Goal: Task Accomplishment & Management: Manage account settings

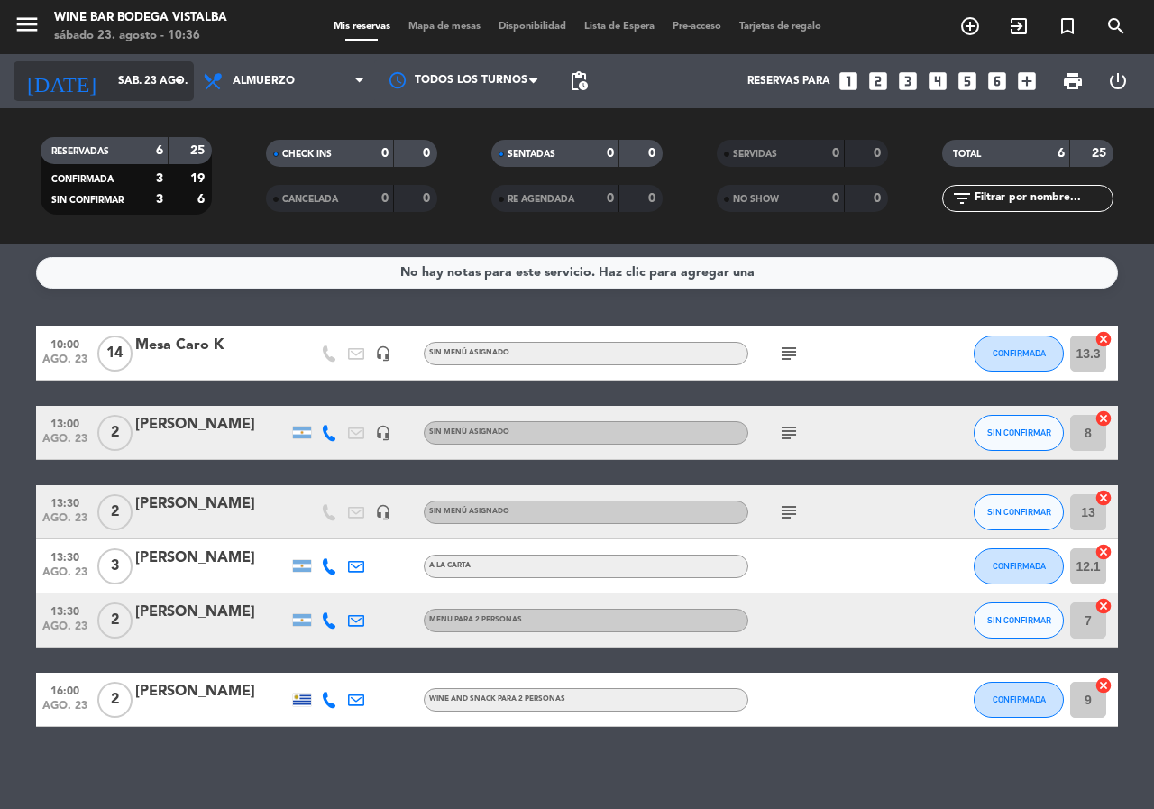
click at [114, 84] on input "sáb. 23 ago." at bounding box center [180, 81] width 143 height 31
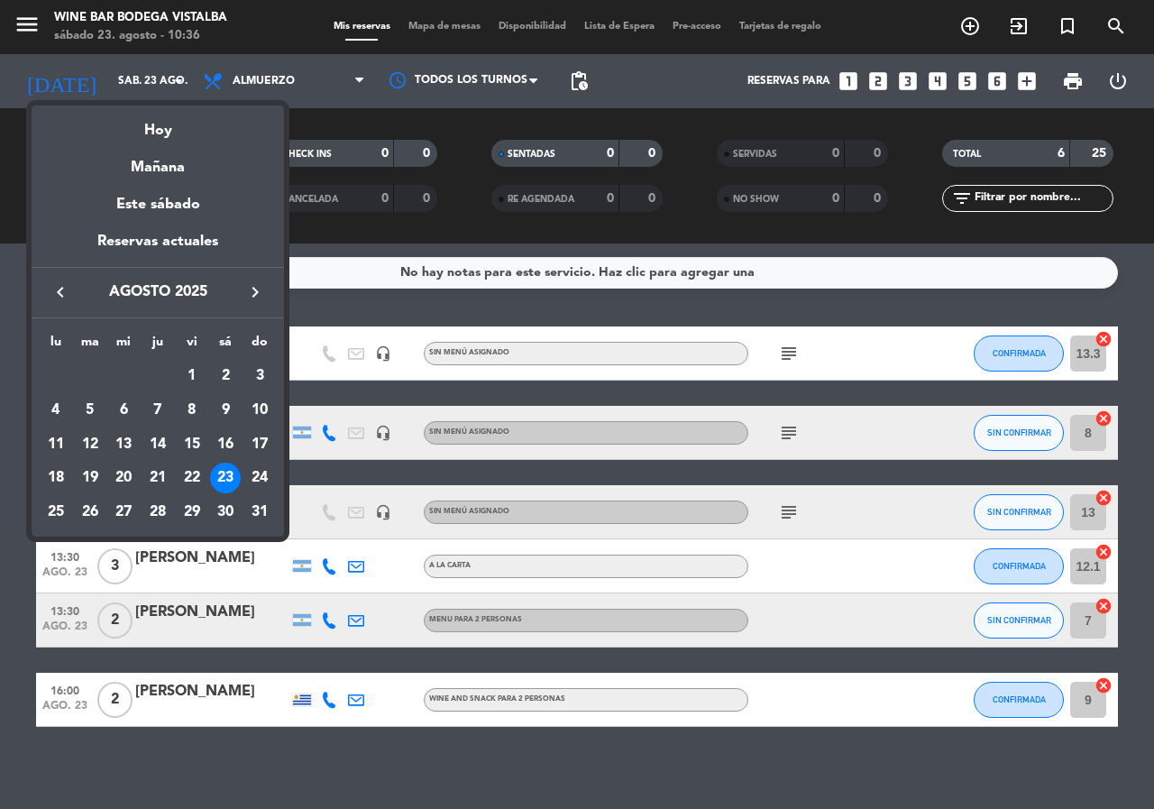
click at [253, 289] on icon "keyboard_arrow_right" at bounding box center [255, 292] width 22 height 22
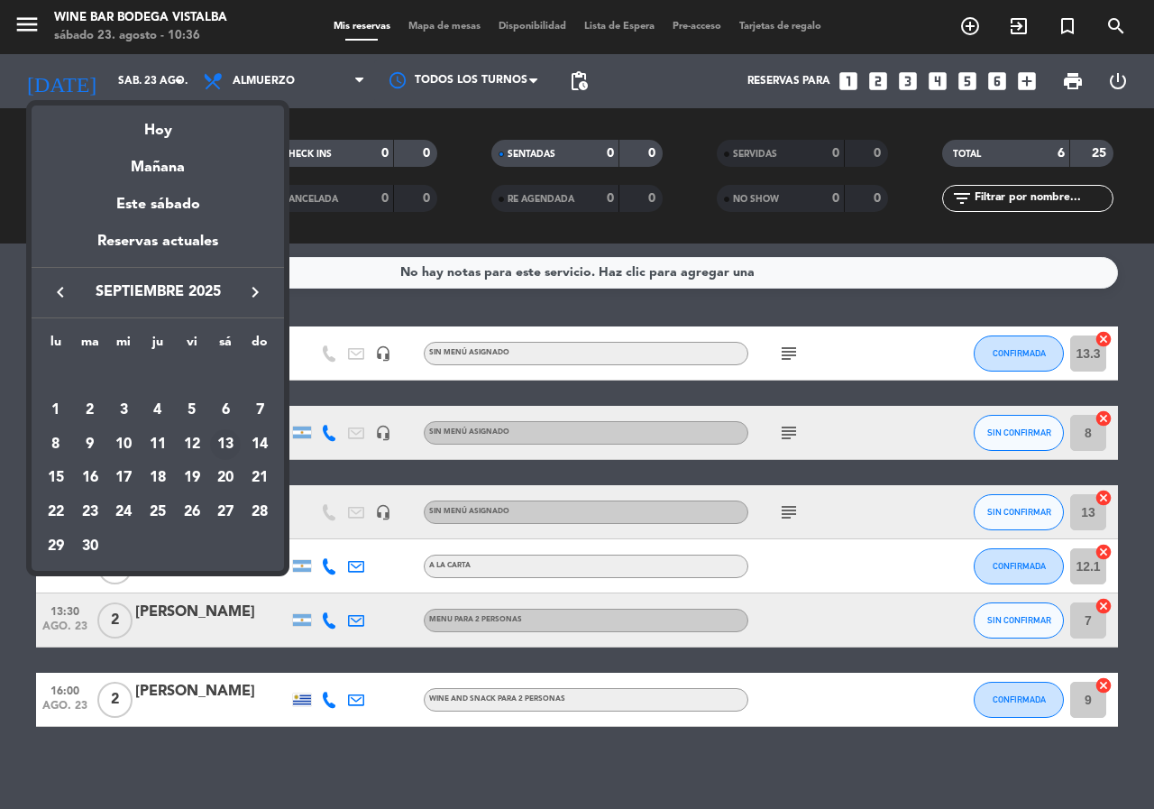
click at [234, 443] on div "13" at bounding box center [225, 444] width 31 height 31
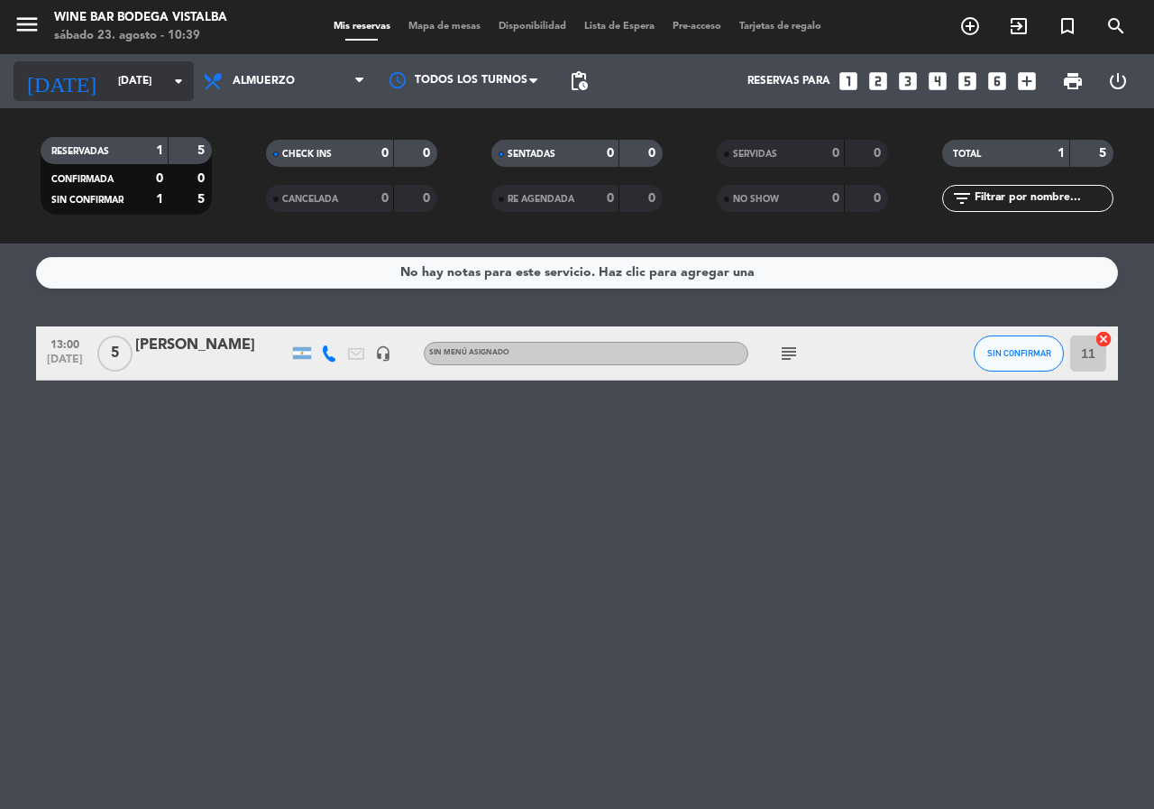
click at [24, 88] on icon "[DATE]" at bounding box center [62, 81] width 96 height 40
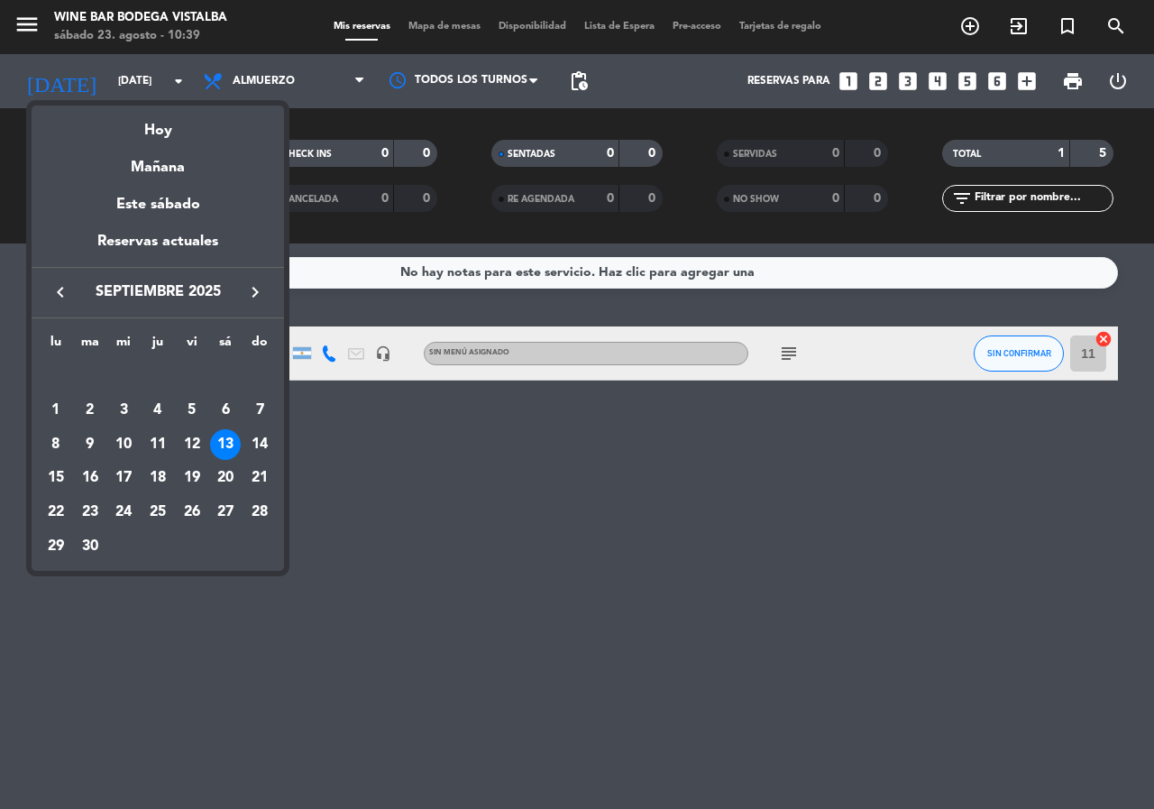
click at [97, 77] on div at bounding box center [577, 404] width 1154 height 809
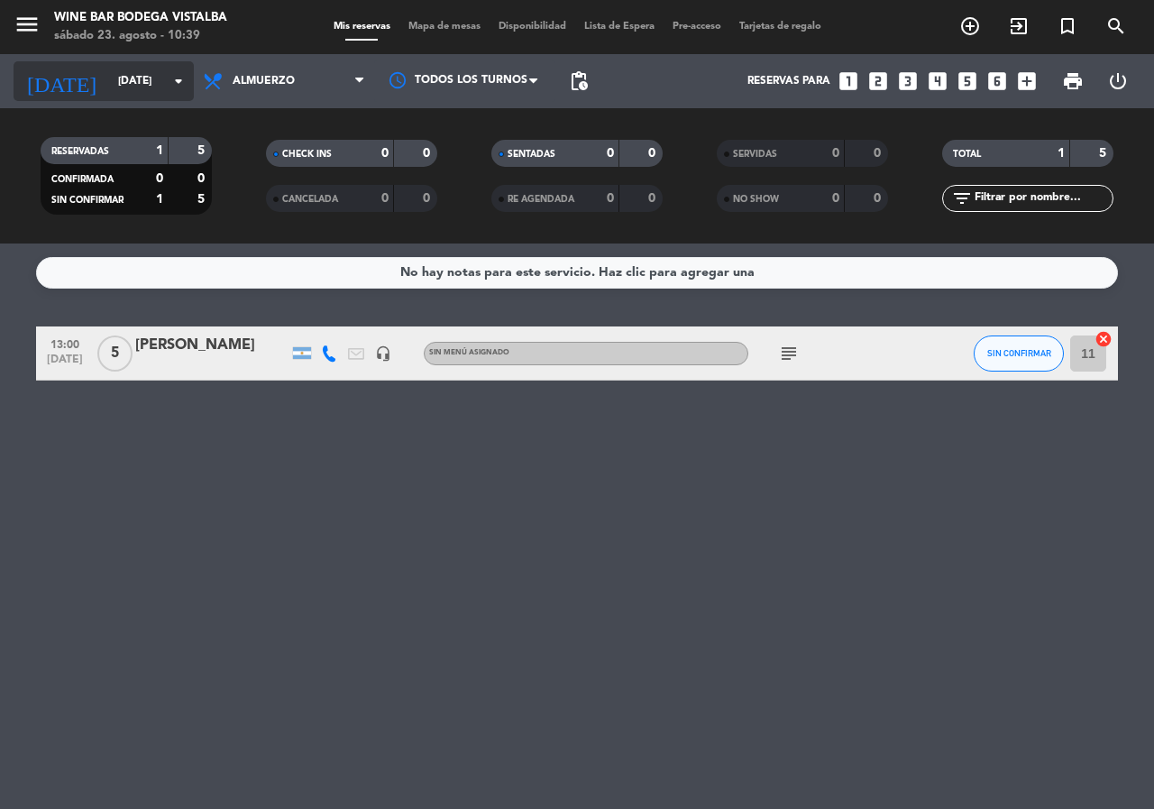
click at [113, 94] on input "[DATE]" at bounding box center [180, 81] width 143 height 31
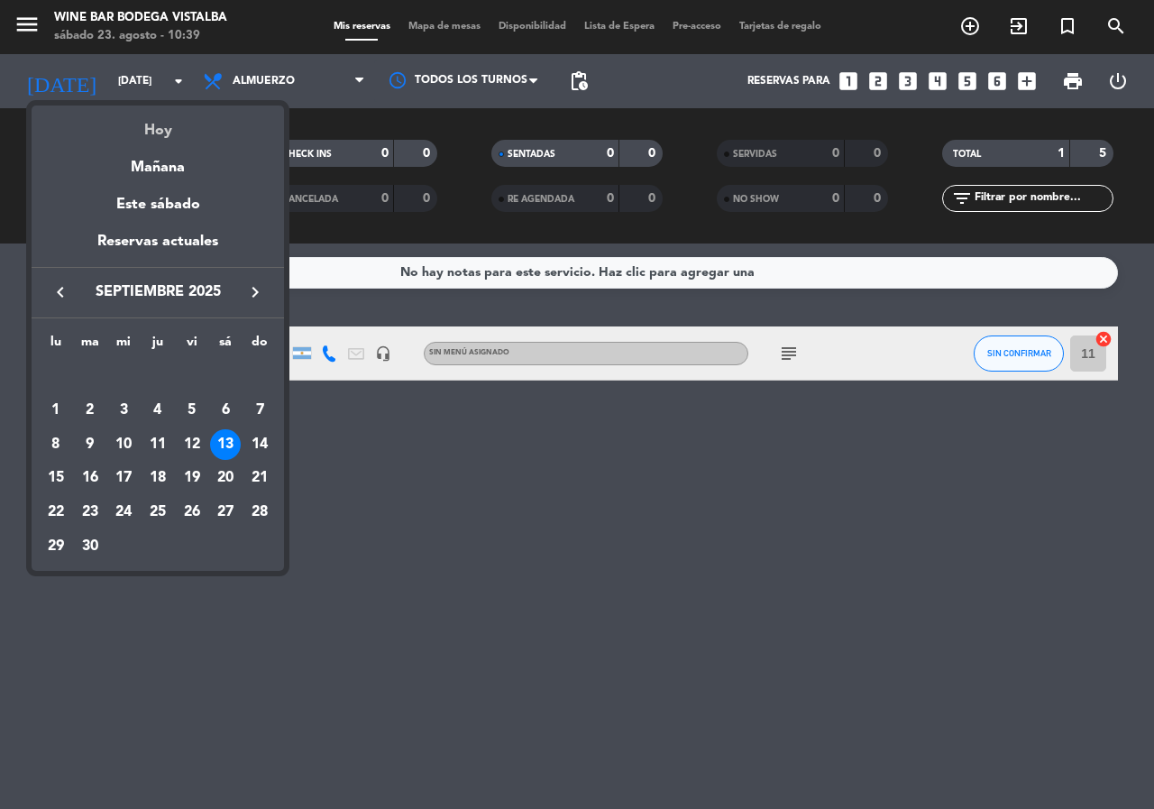
click at [148, 132] on div "Hoy" at bounding box center [158, 124] width 252 height 37
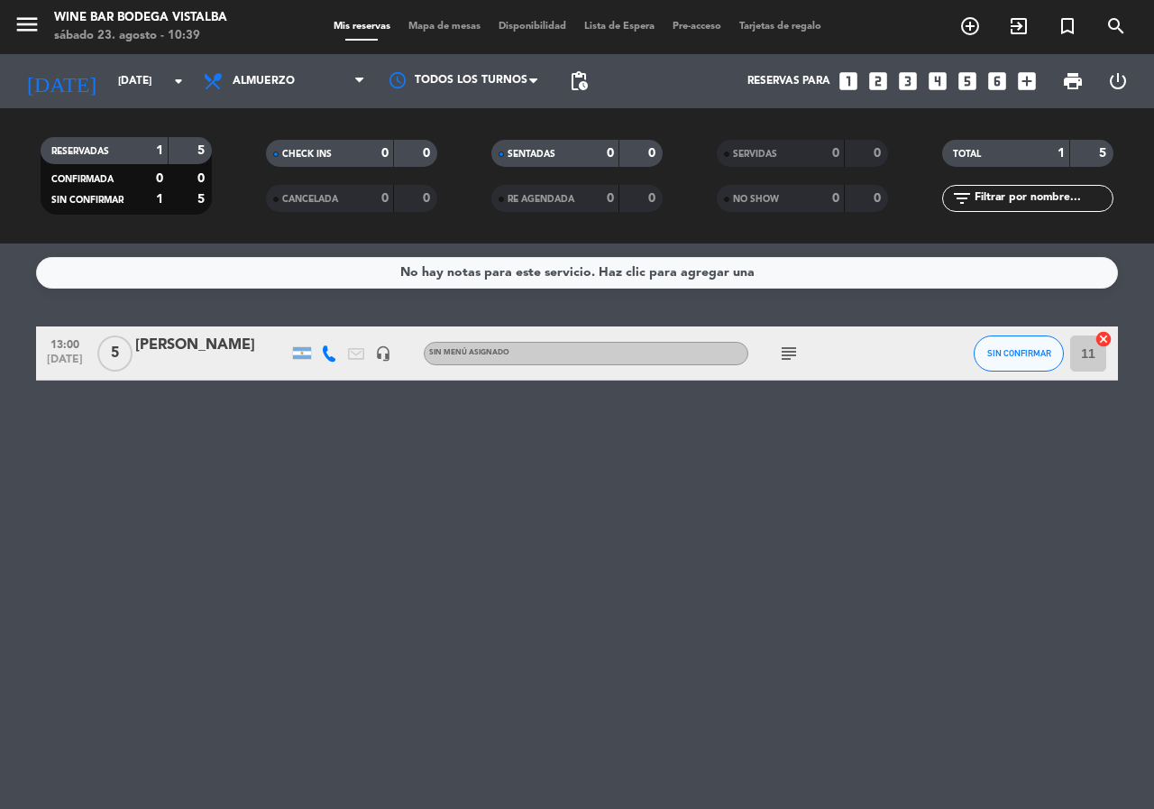
type input "sáb. 23 ago."
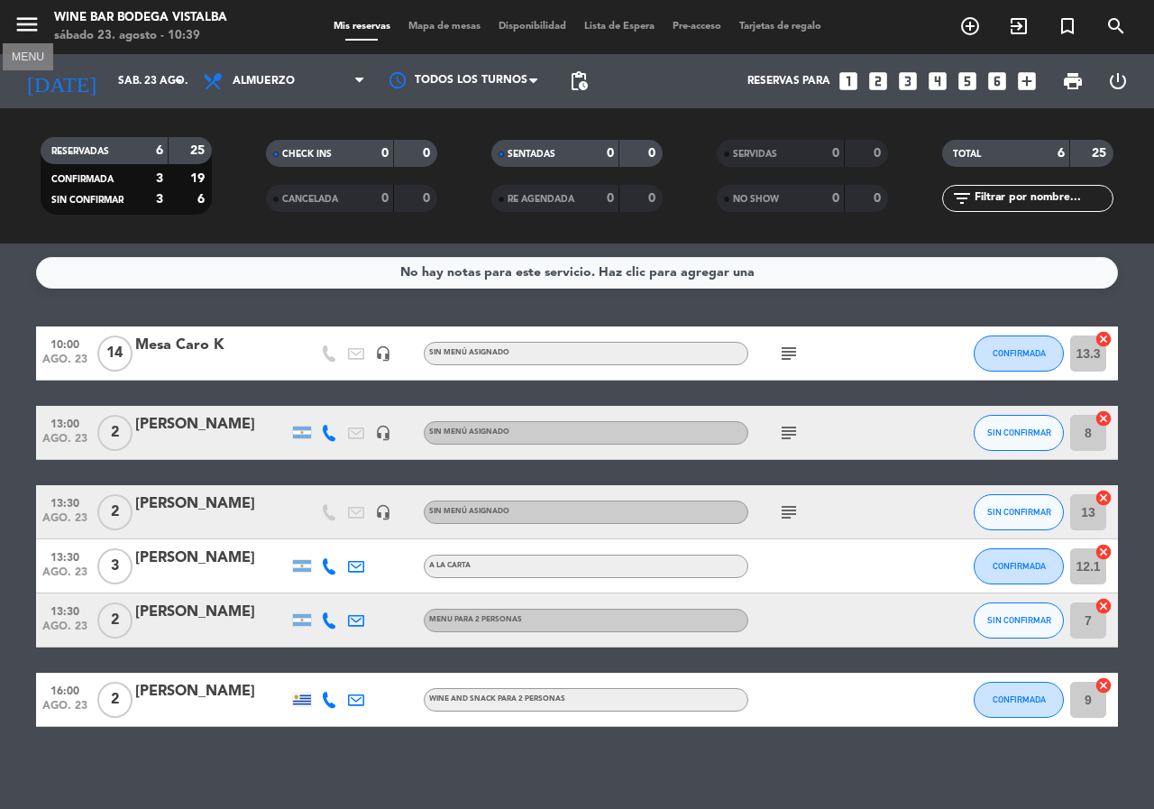
click at [32, 30] on icon "menu" at bounding box center [27, 24] width 27 height 27
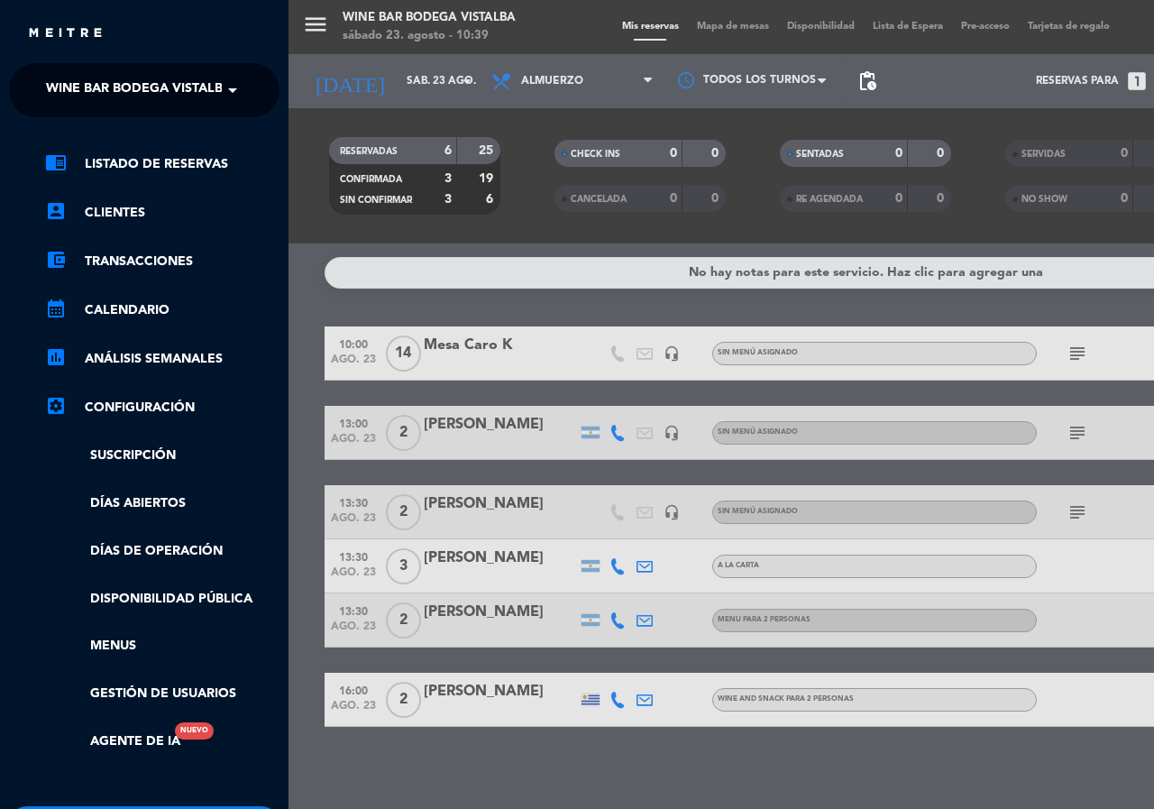
click at [94, 88] on span "Wine Bar Bodega Vistalba" at bounding box center [139, 90] width 186 height 38
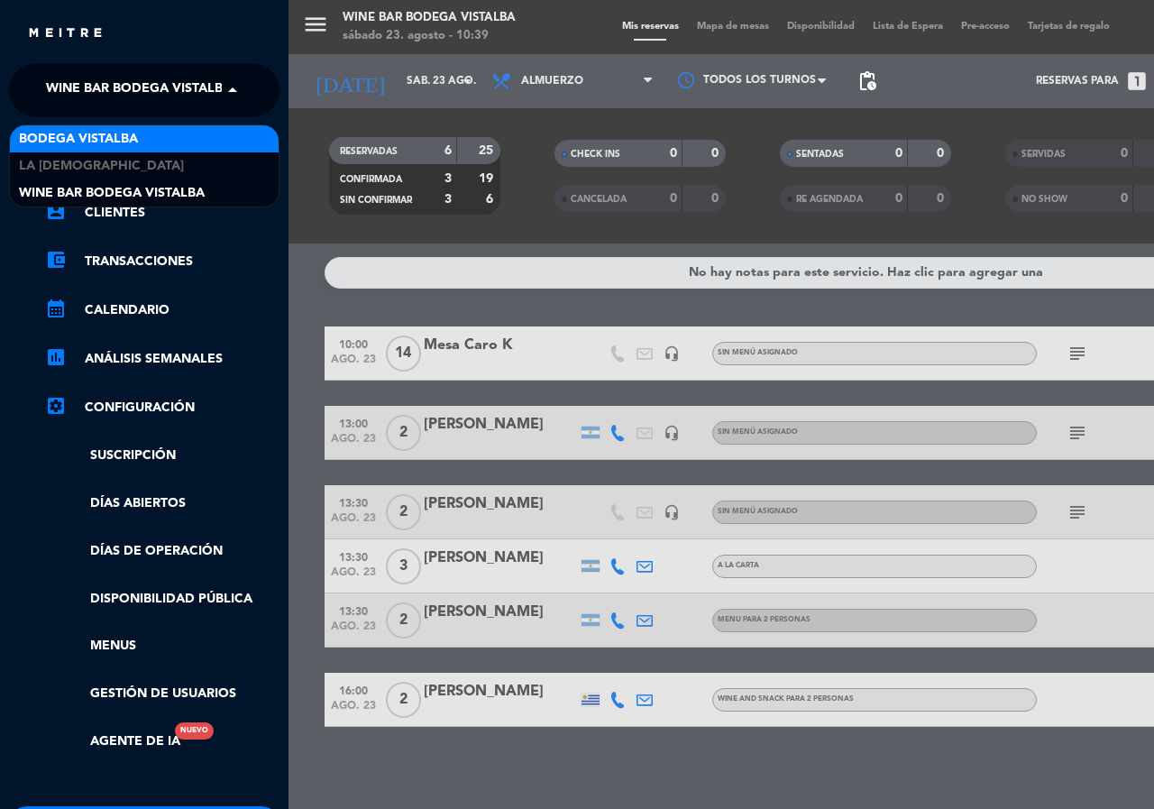
click at [106, 143] on span "BODEGA VISTALBA" at bounding box center [78, 139] width 119 height 21
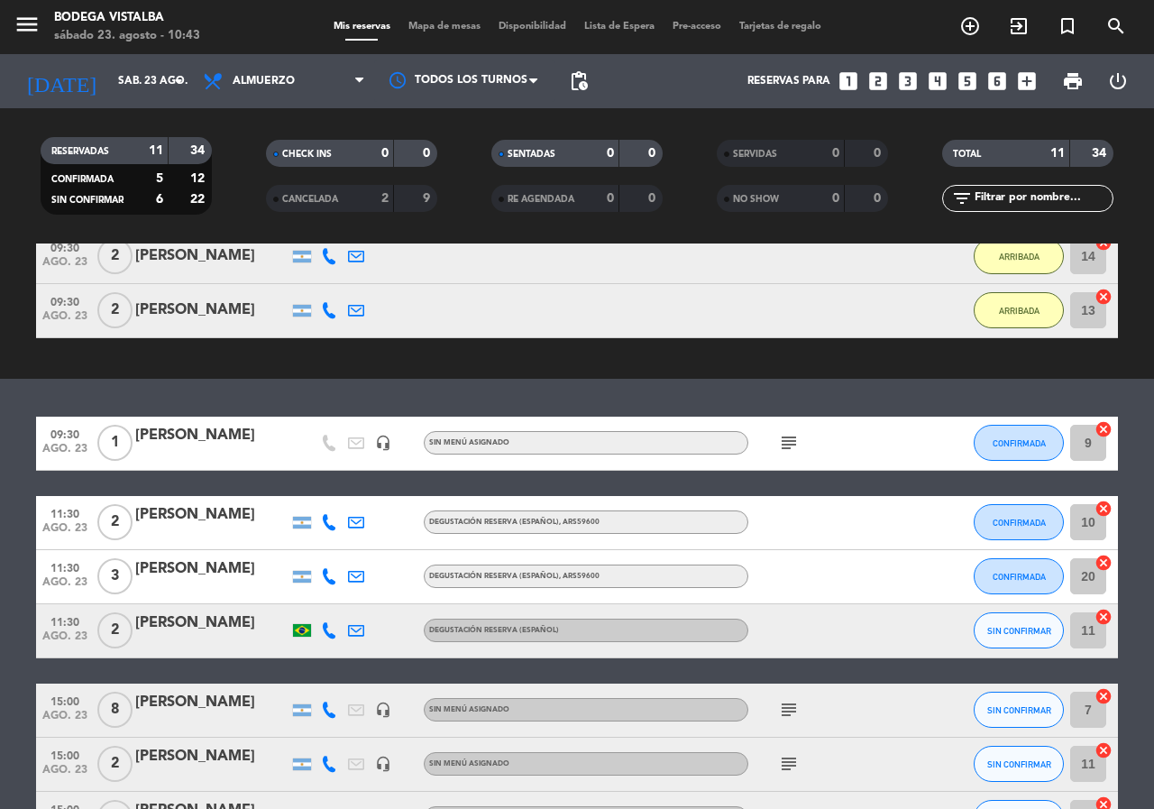
scroll to position [271, 0]
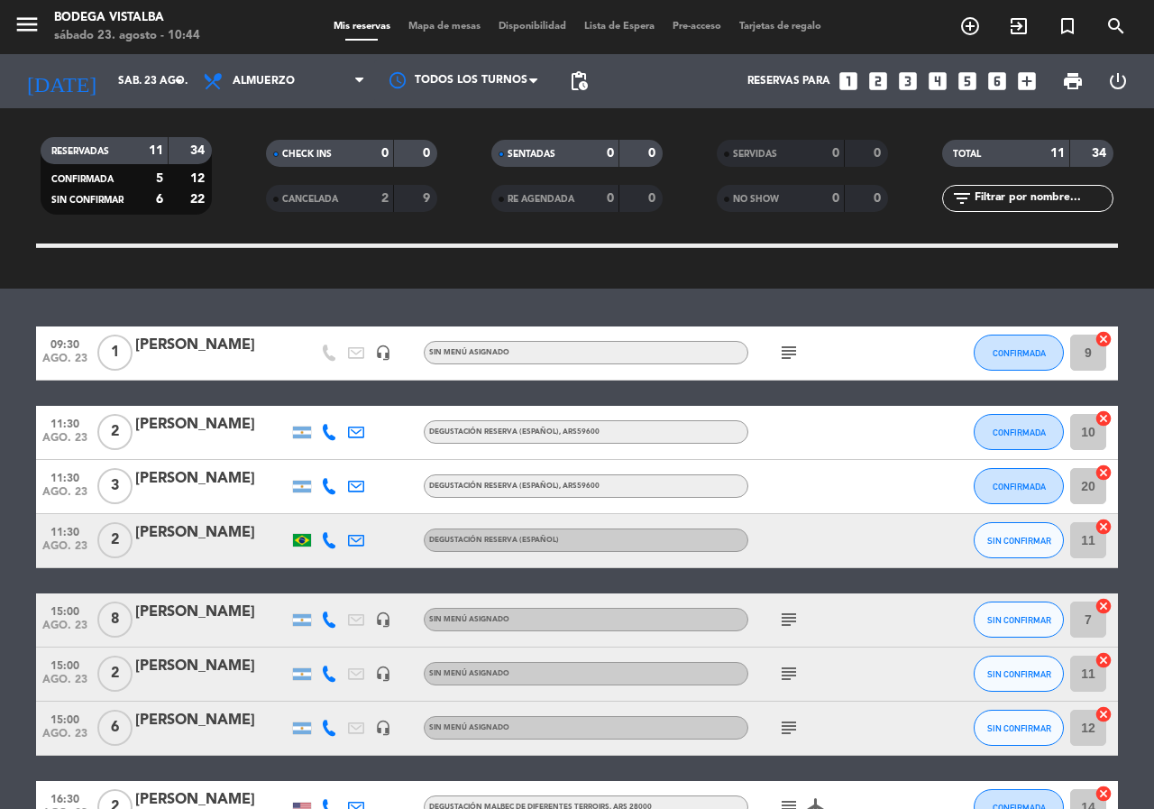
click at [0, 671] on bookings-row "09:30 [DATE] 1 [PERSON_NAME] headset_mic Sin menú asignado subject CONFIRMADA 9…" at bounding box center [577, 607] width 1154 height 563
